Goal: Register for event/course

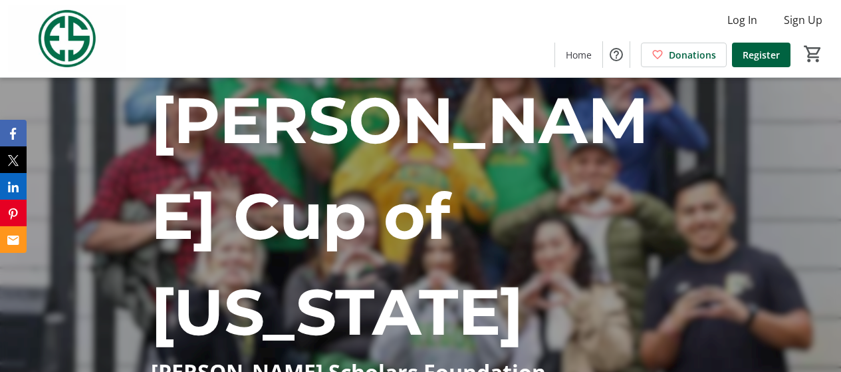
scroll to position [199, 0]
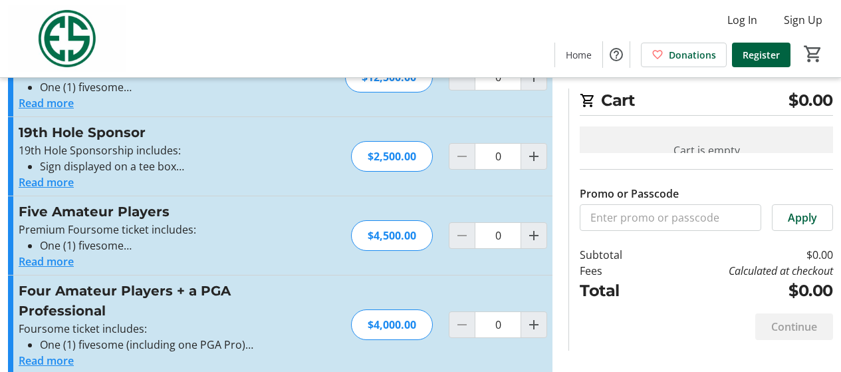
scroll to position [8, 0]
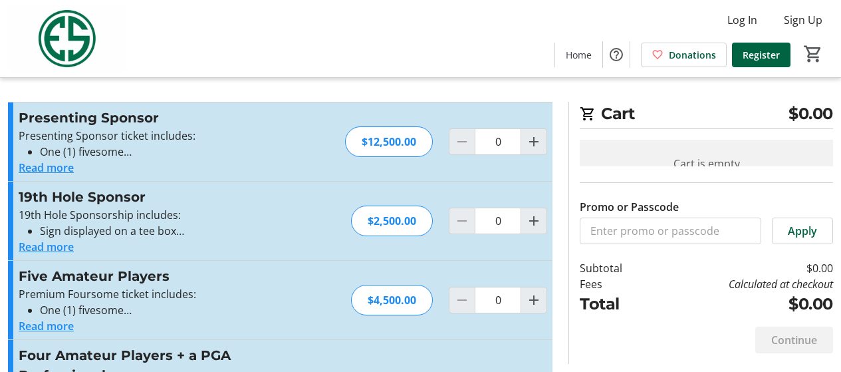
click at [68, 247] on button "Read more" at bounding box center [46, 247] width 55 height 16
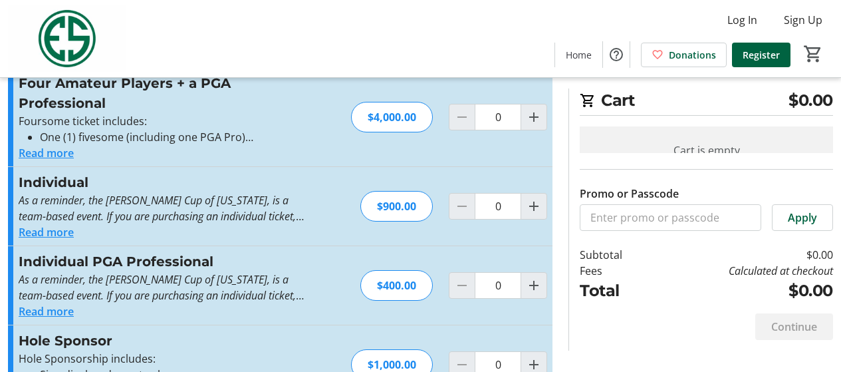
scroll to position [332, 0]
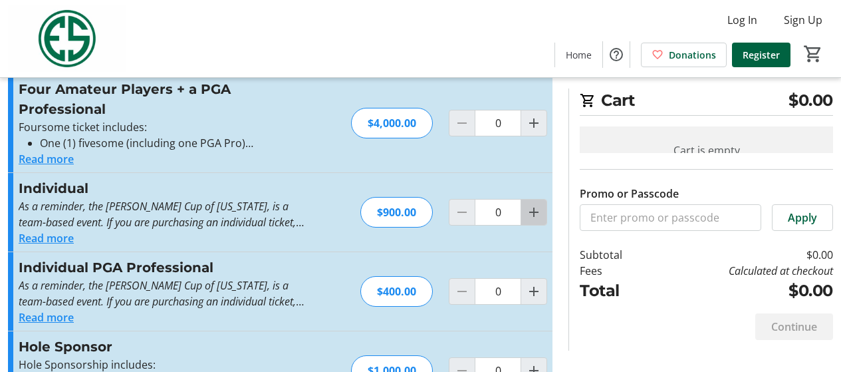
click at [531, 214] on mat-icon "Increment by one" at bounding box center [534, 212] width 16 height 16
type input "1"
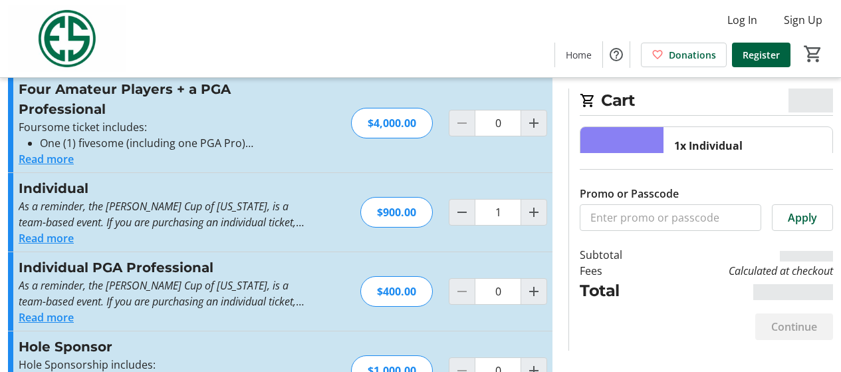
scroll to position [465, 0]
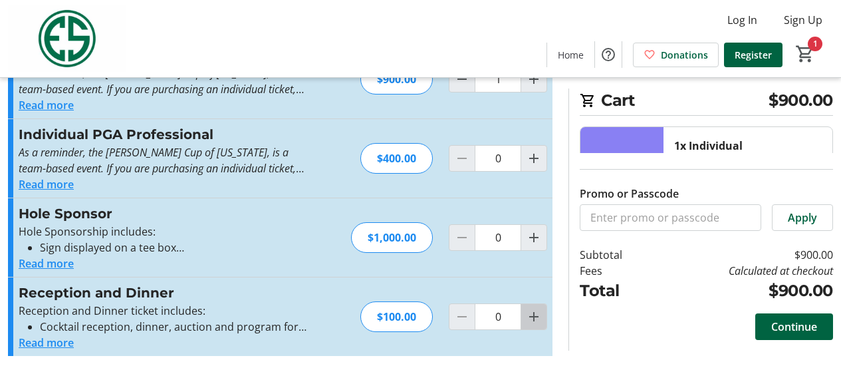
click at [528, 316] on mat-icon "Increment by one" at bounding box center [534, 316] width 16 height 16
type input "1"
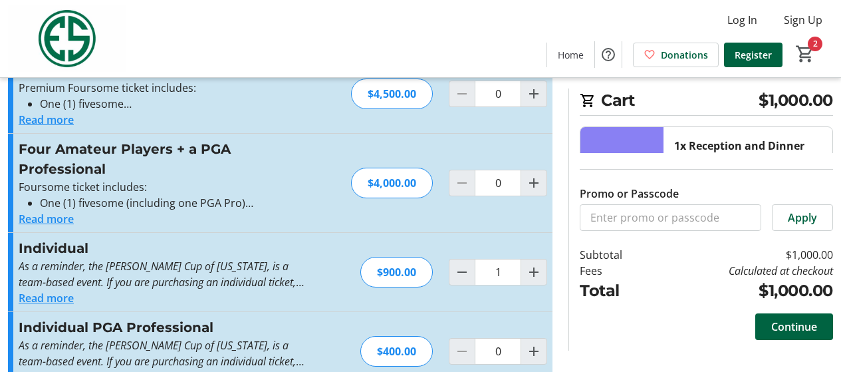
scroll to position [332, 0]
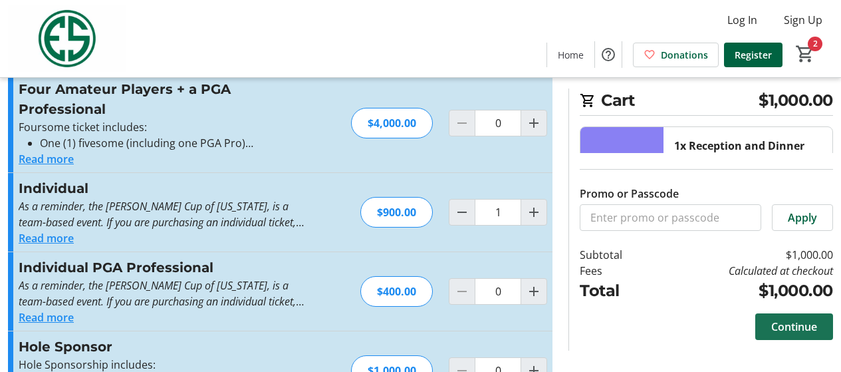
click at [789, 327] on span "Continue" at bounding box center [794, 326] width 46 height 16
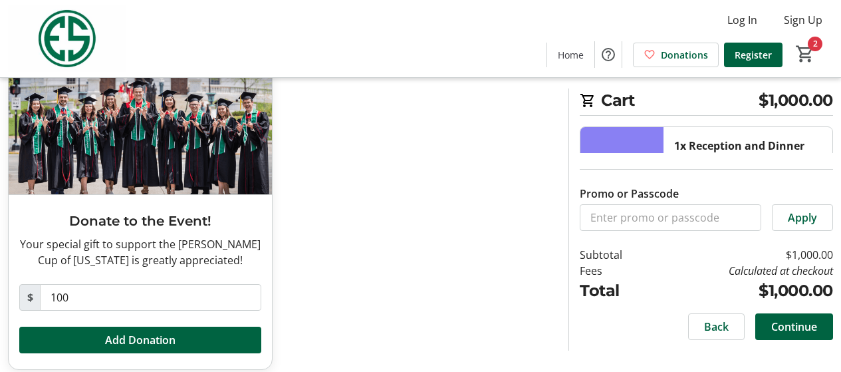
scroll to position [118, 0]
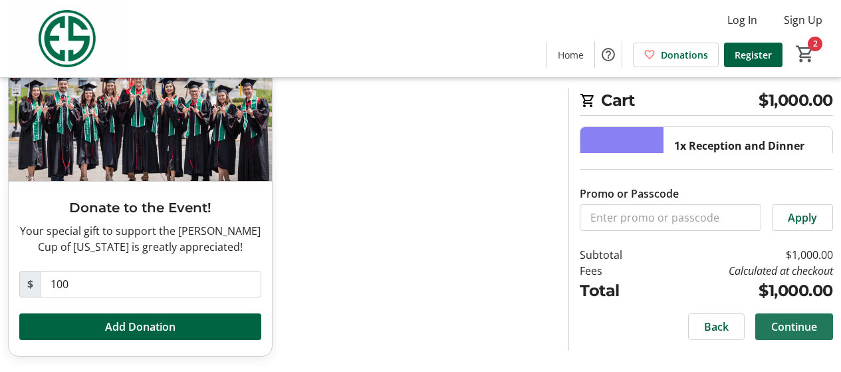
click at [801, 325] on span "Continue" at bounding box center [794, 326] width 46 height 16
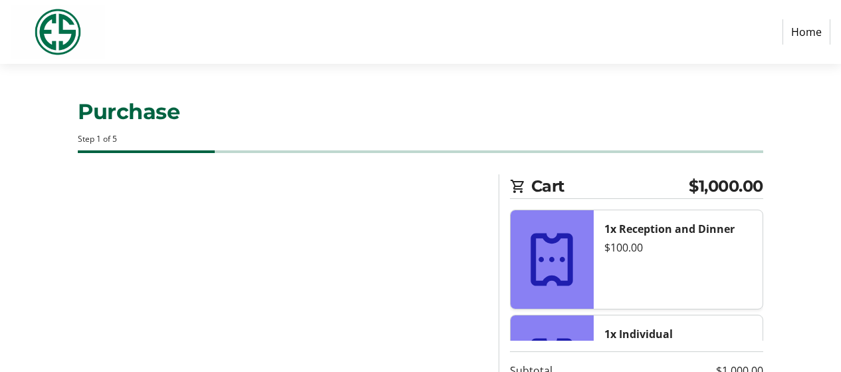
select select "US"
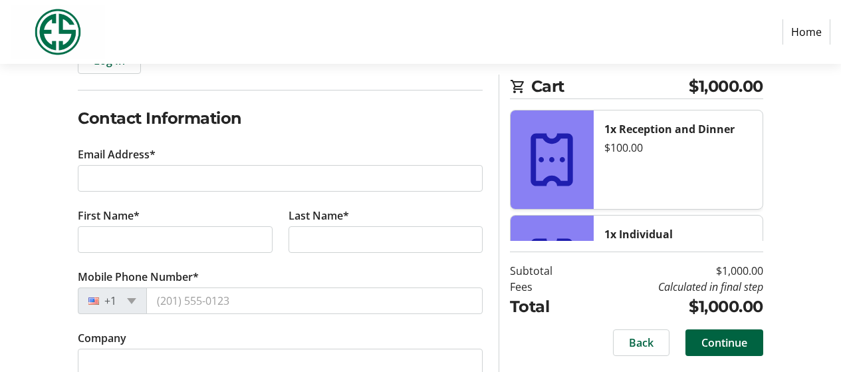
scroll to position [199, 0]
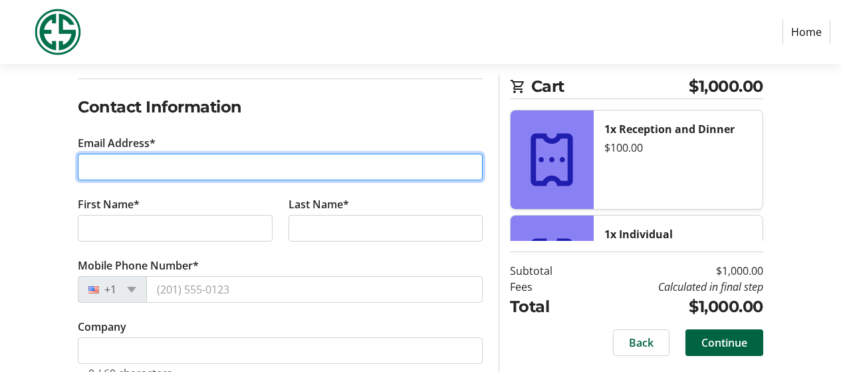
click at [151, 164] on input "Email Address*" at bounding box center [280, 167] width 405 height 27
type input "[PERSON_NAME][EMAIL_ADDRESS][DOMAIN_NAME]"
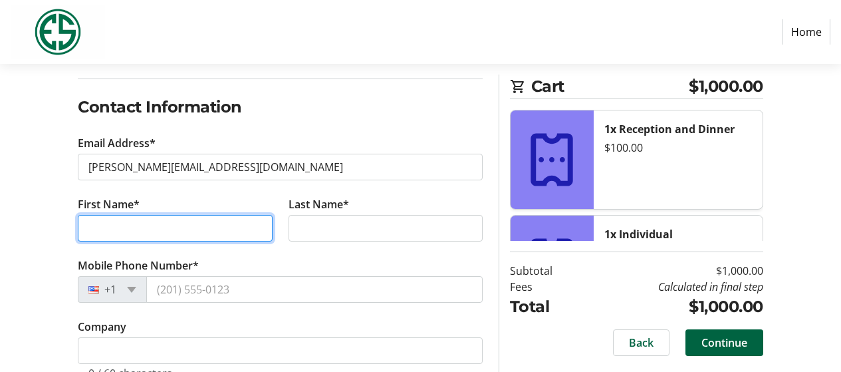
click at [149, 222] on input "First Name*" at bounding box center [175, 228] width 194 height 27
type input "[PERSON_NAME]"
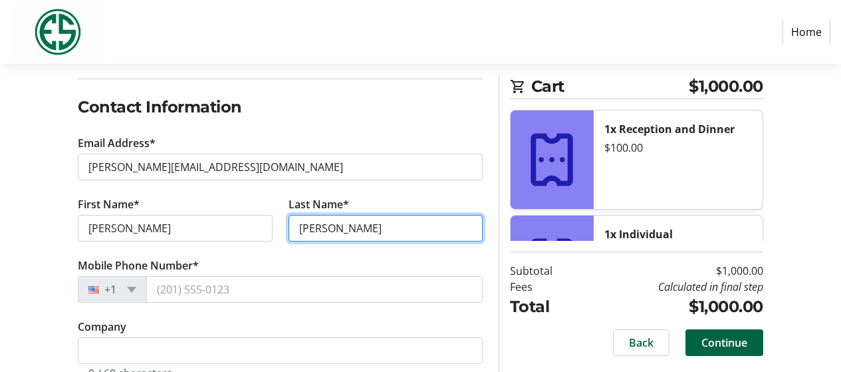
type input "[PERSON_NAME]"
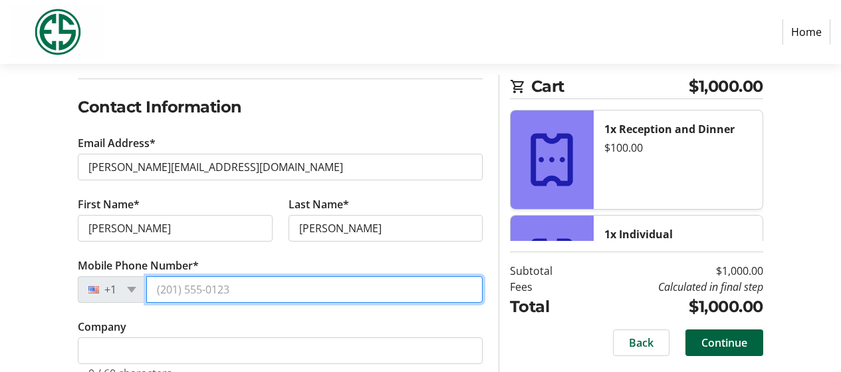
drag, startPoint x: 277, startPoint y: 295, endPoint x: 159, endPoint y: 294, distance: 117.6
click at [160, 294] on input "Mobile Phone Number*" at bounding box center [314, 289] width 336 height 27
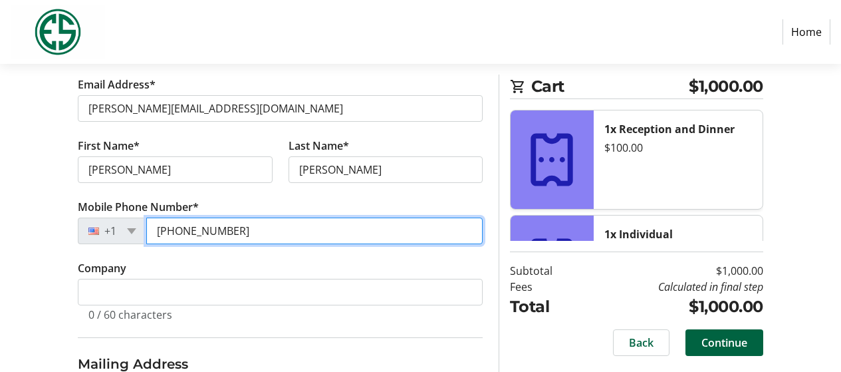
scroll to position [332, 0]
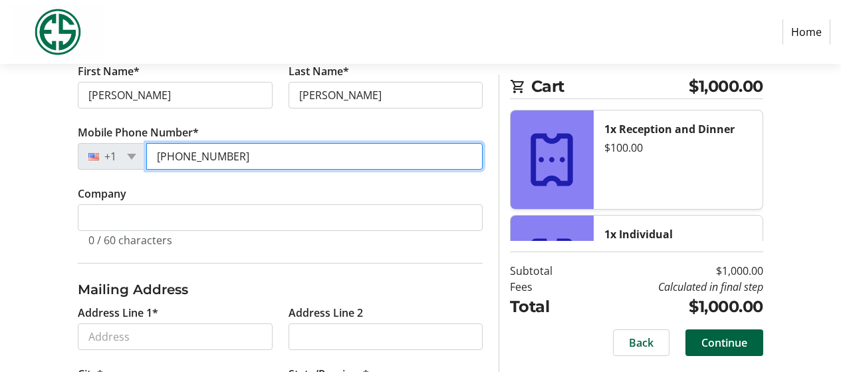
type input "[PHONE_NUMBER]"
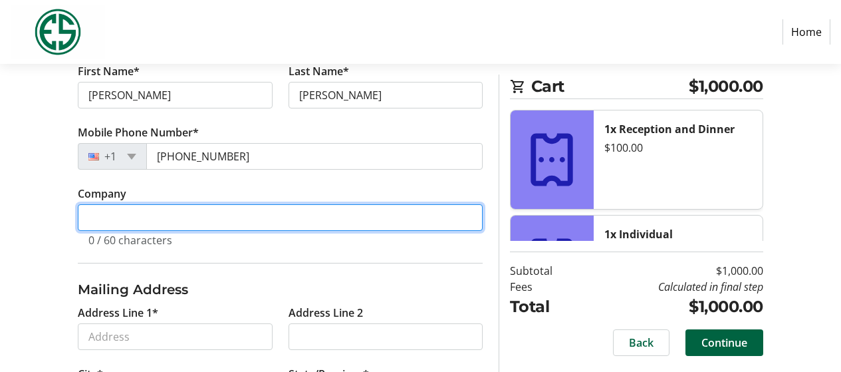
click at [140, 220] on input "Company" at bounding box center [280, 217] width 405 height 27
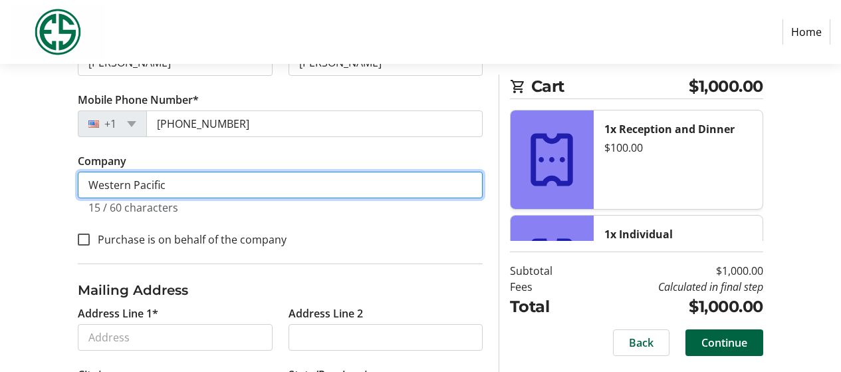
type input "Western Pacific"
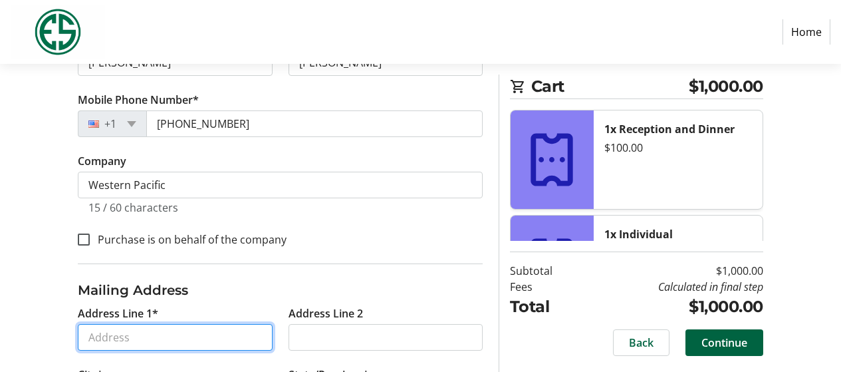
click at [124, 336] on input "Address Line 1*" at bounding box center [175, 337] width 194 height 27
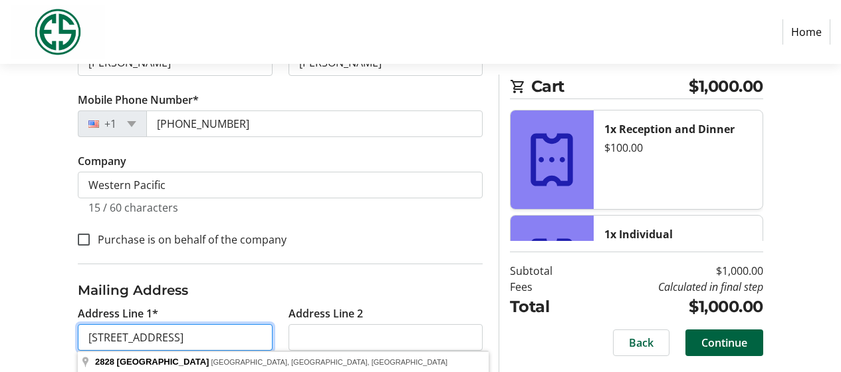
type input "[STREET_ADDRESS]"
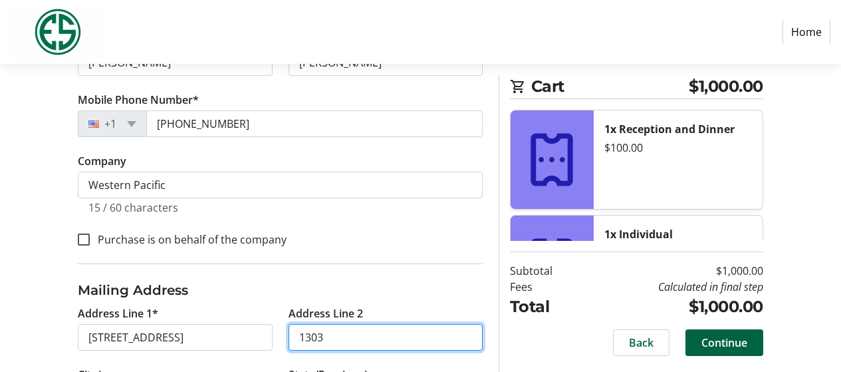
click at [302, 334] on input "1303" at bounding box center [385, 337] width 194 height 27
click at [300, 336] on input "1303" at bounding box center [385, 337] width 194 height 27
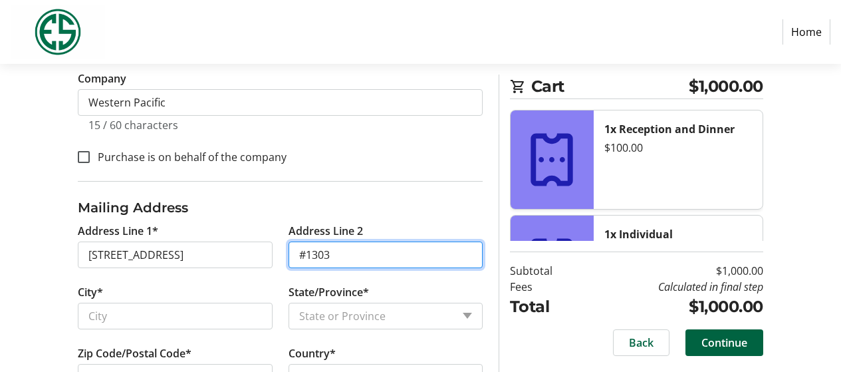
scroll to position [564, 0]
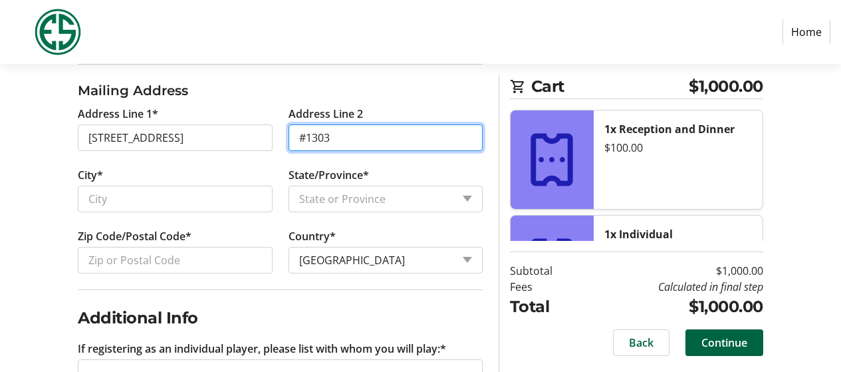
type input "#1303"
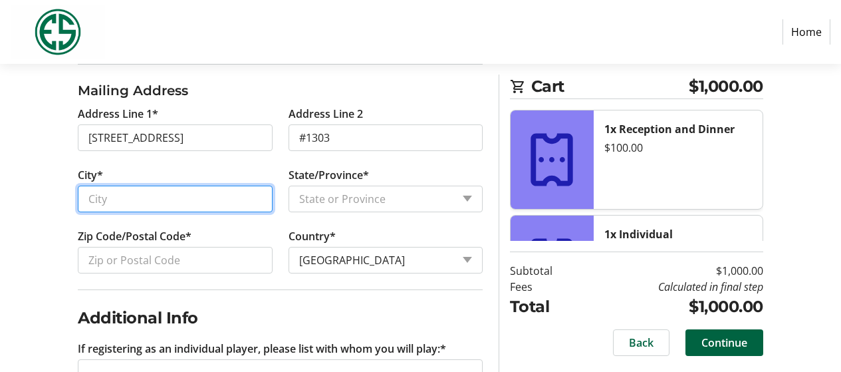
click at [110, 193] on input "City*" at bounding box center [175, 198] width 194 height 27
type input "[GEOGRAPHIC_DATA]"
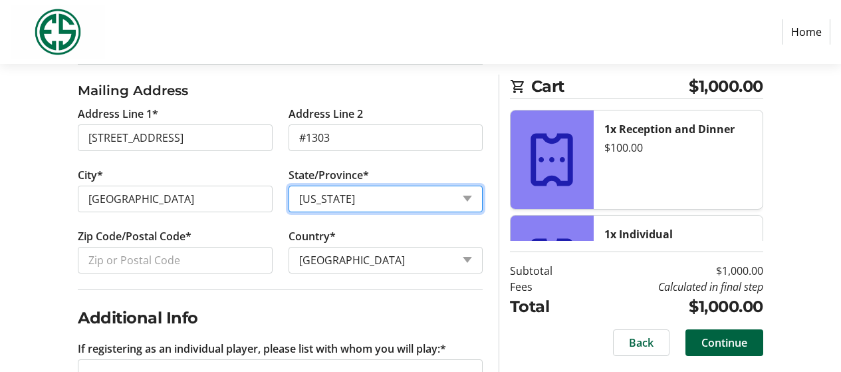
select select "[GEOGRAPHIC_DATA]"
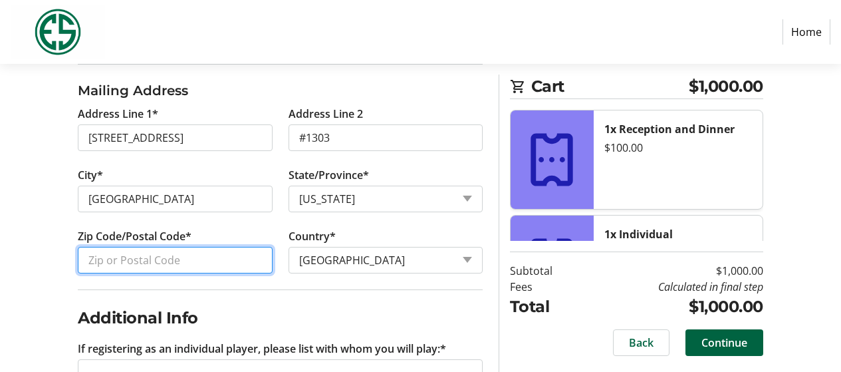
click at [154, 259] on input "Zip Code/Postal Code*" at bounding box center [175, 260] width 194 height 27
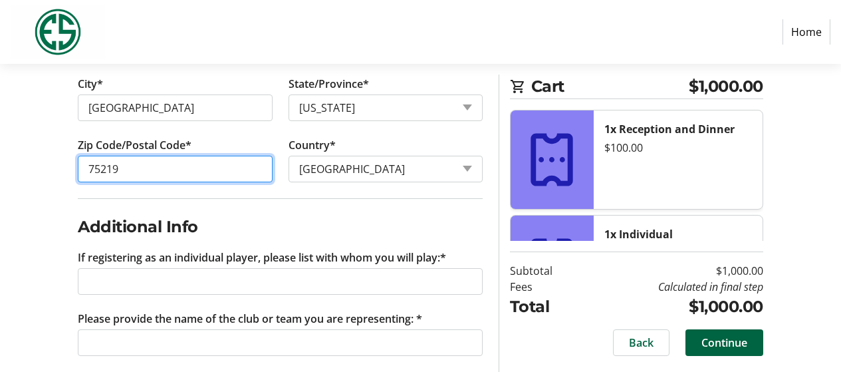
scroll to position [671, 0]
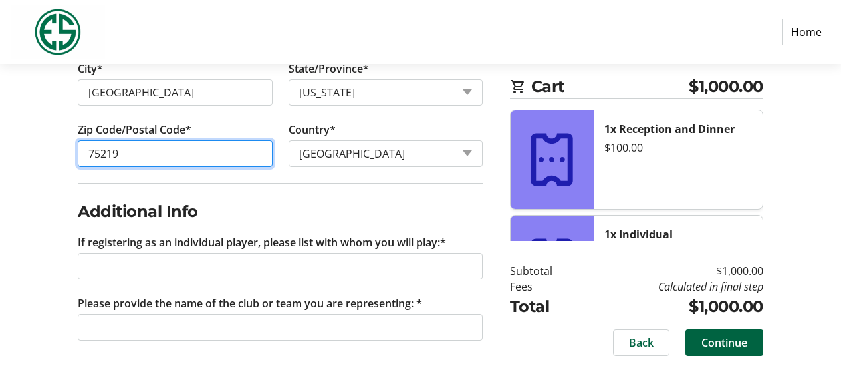
type input "75219"
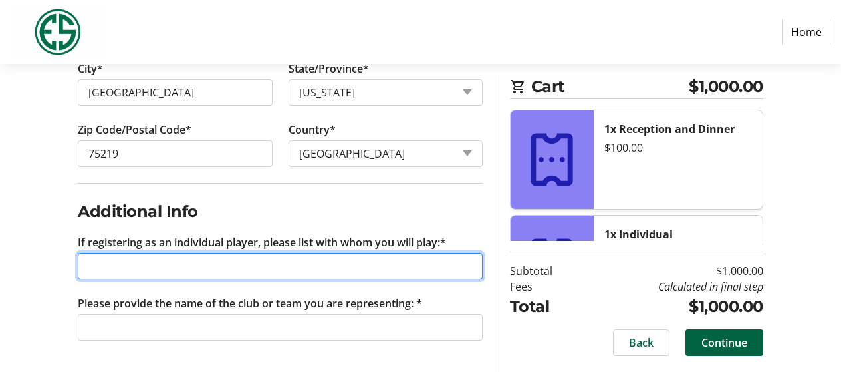
click at [127, 270] on input "If registering as an individual player, please list with whom you will play:*" at bounding box center [280, 266] width 405 height 27
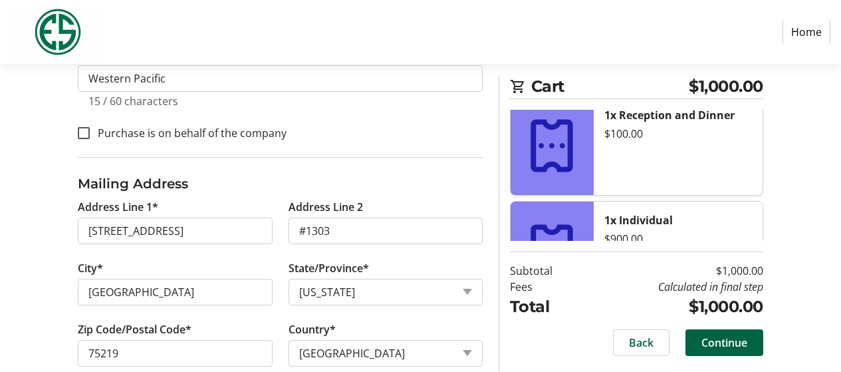
scroll to position [0, 0]
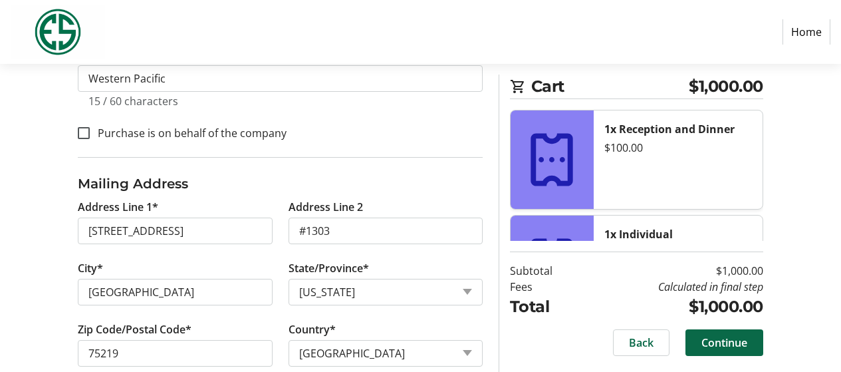
type input "[PERSON_NAME]"
click at [719, 342] on span "Continue" at bounding box center [724, 342] width 46 height 16
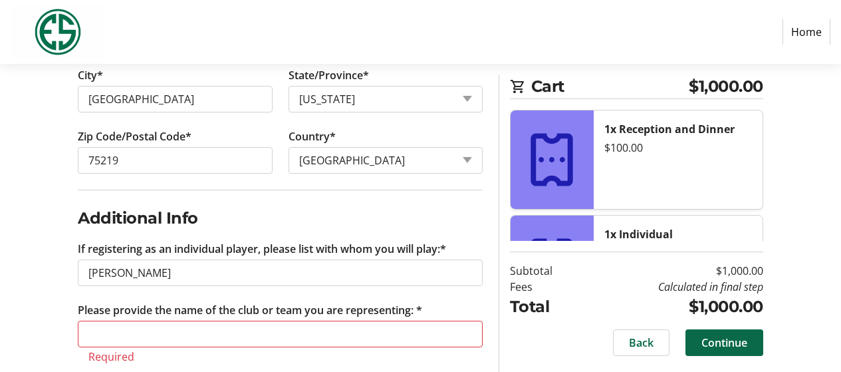
scroll to position [671, 0]
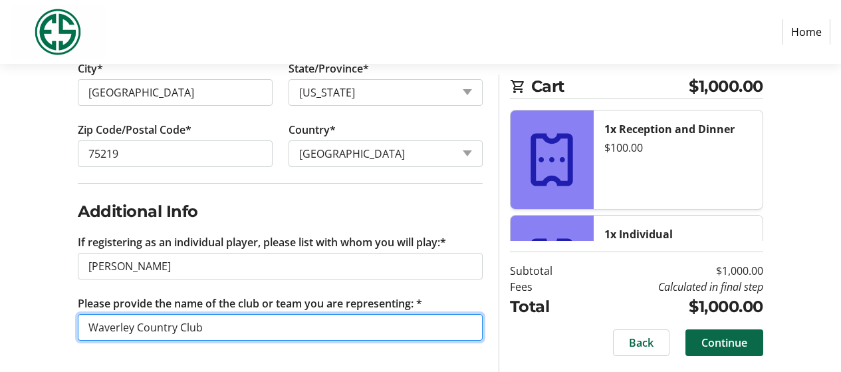
type input "Waverley Country Club"
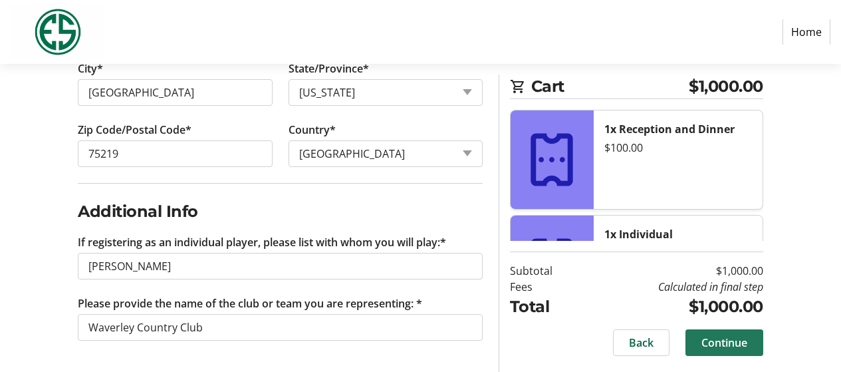
click at [718, 339] on span "Continue" at bounding box center [724, 342] width 46 height 16
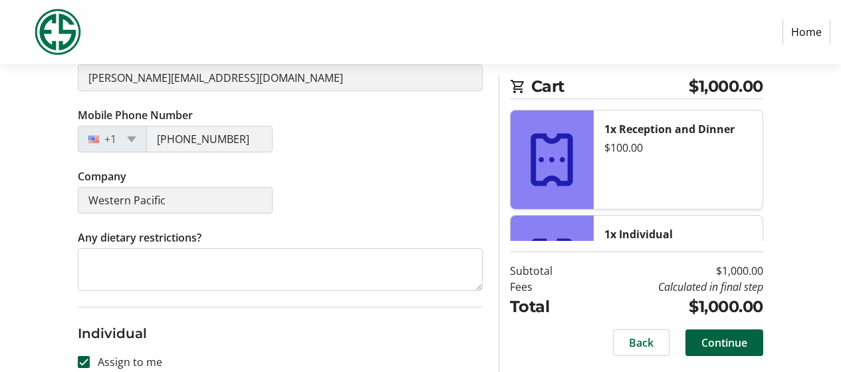
scroll to position [465, 0]
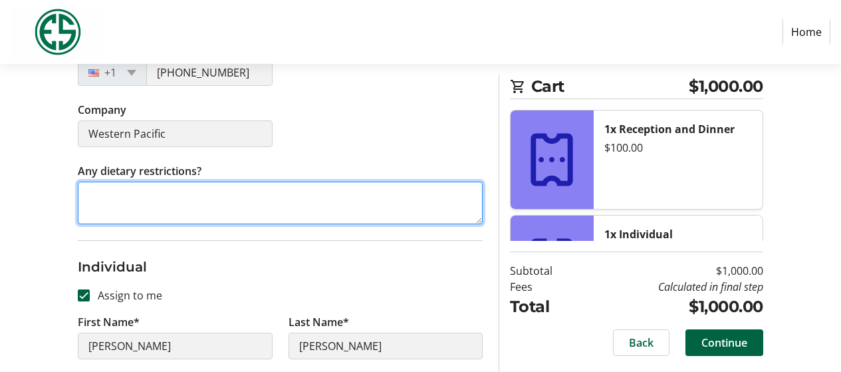
click at [159, 205] on textarea "Any dietary restrictions?" at bounding box center [280, 202] width 405 height 43
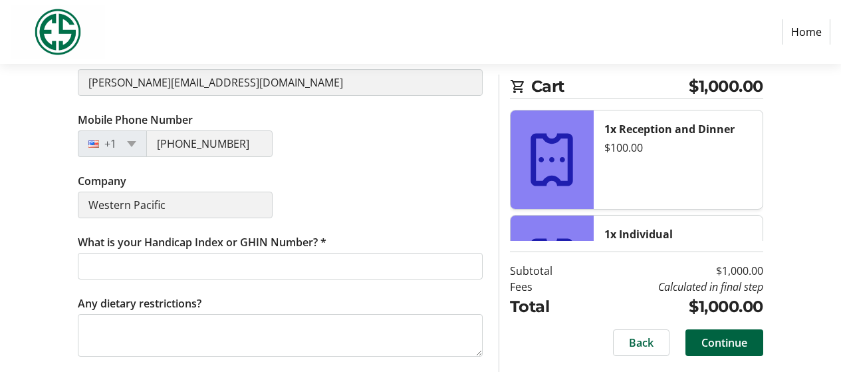
scroll to position [790, 0]
type textarea "none"
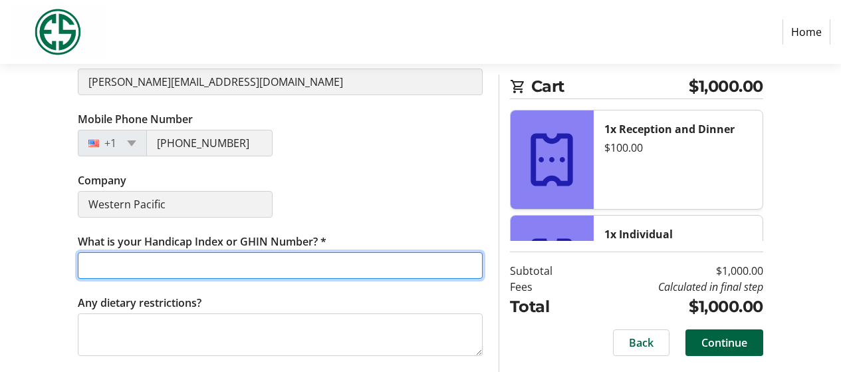
click at [257, 268] on input "What is your Handicap Index or GHIN Number? *" at bounding box center [280, 265] width 405 height 27
type input "3611758"
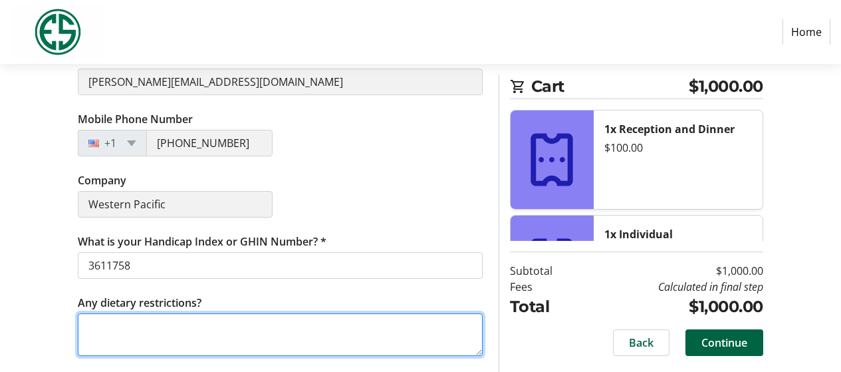
click at [167, 338] on textarea "Any dietary restrictions?" at bounding box center [280, 334] width 405 height 43
type textarea "none"
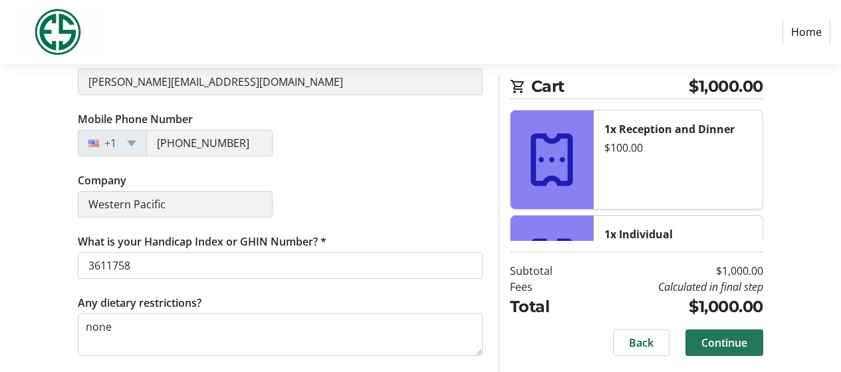
click at [751, 343] on span at bounding box center [724, 342] width 78 height 32
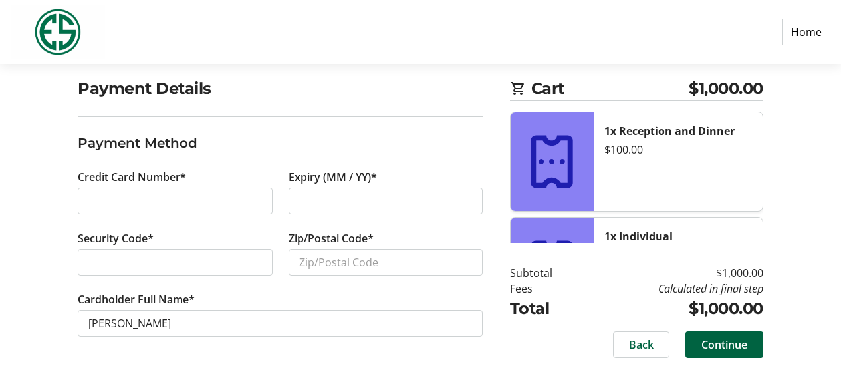
scroll to position [100, 0]
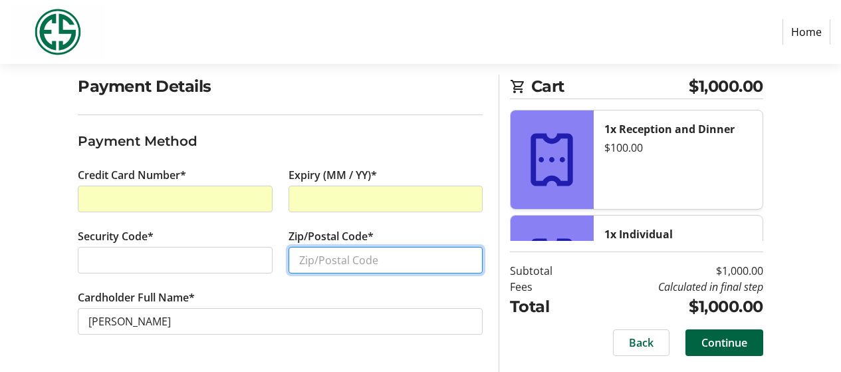
click at [337, 259] on input "Zip/Postal Code*" at bounding box center [385, 260] width 194 height 27
type input "75219"
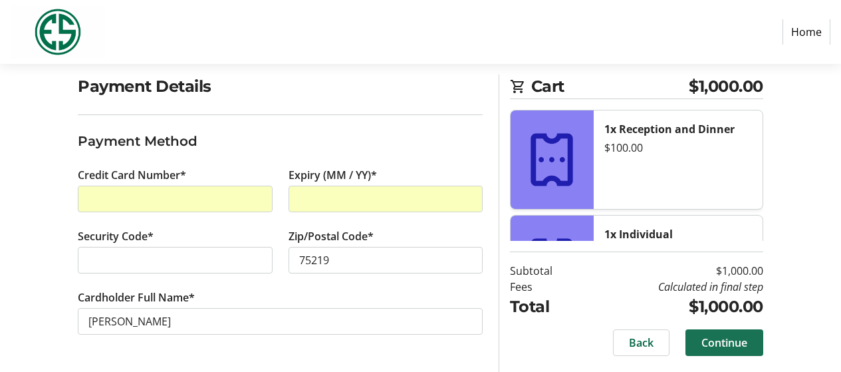
click at [729, 347] on span "Continue" at bounding box center [724, 342] width 46 height 16
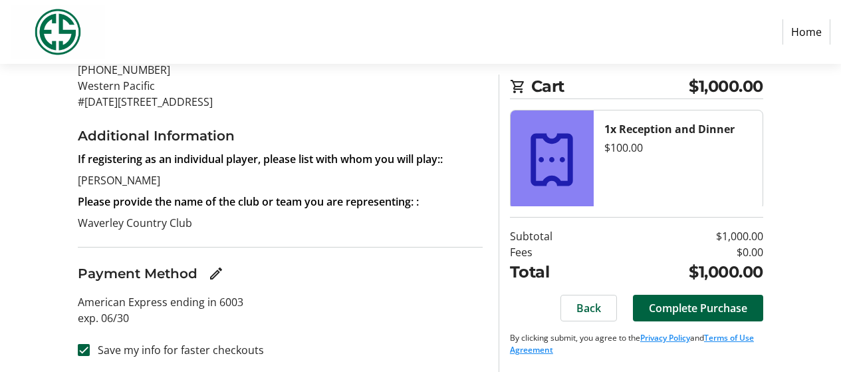
scroll to position [228, 0]
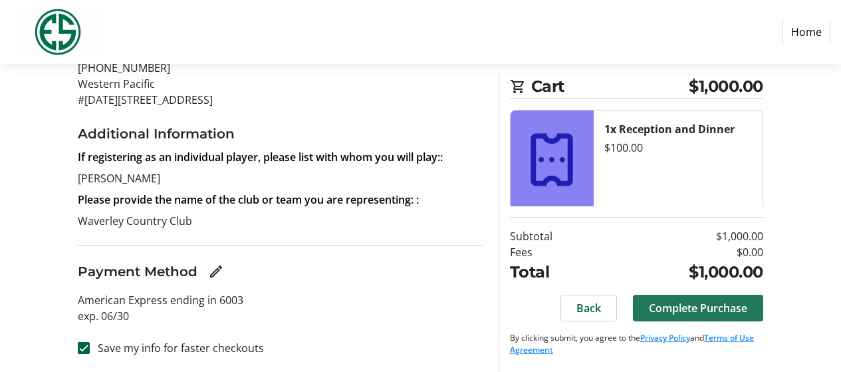
click at [687, 313] on span "Complete Purchase" at bounding box center [698, 308] width 98 height 16
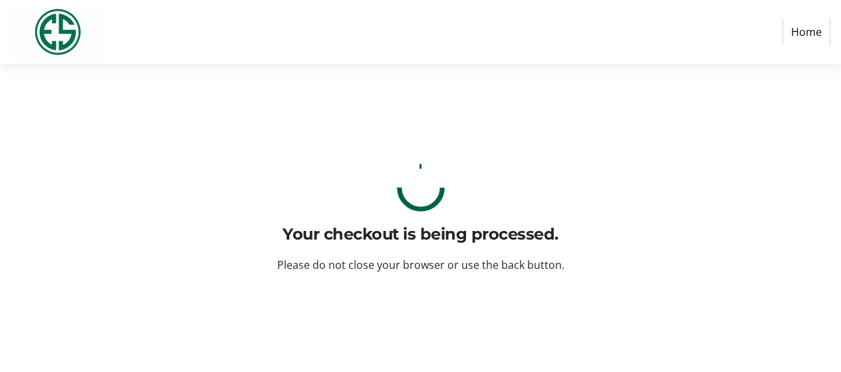
scroll to position [0, 0]
